Goal: Navigation & Orientation: Go to known website

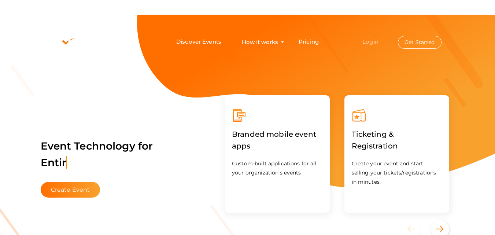
click at [370, 42] on link "Login" at bounding box center [370, 41] width 16 height 7
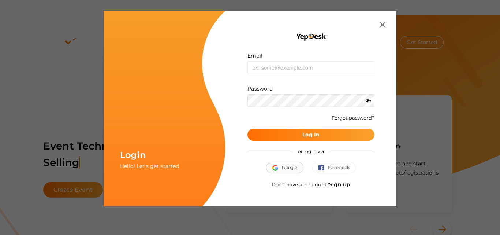
click at [288, 167] on span "Google" at bounding box center [285, 167] width 25 height 7
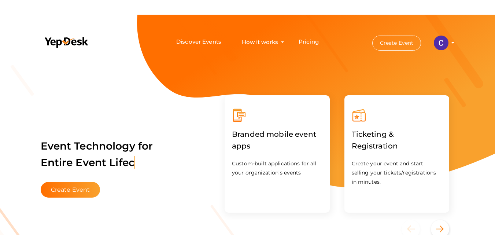
drag, startPoint x: 461, startPoint y: 212, endPoint x: 445, endPoint y: 225, distance: 20.1
click at [461, 212] on div "Branded mobile event apps Custom-built applications for all your organization’s…" at bounding box center [337, 163] width 250 height 150
click at [440, 228] on icon "Next" at bounding box center [440, 228] width 8 height 7
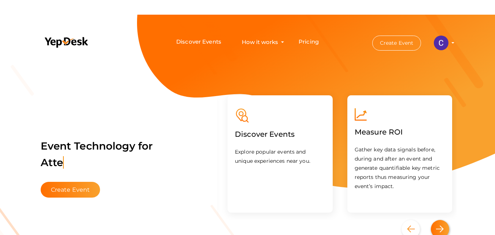
scroll to position [0, 239]
